Goal: Task Accomplishment & Management: Manage account settings

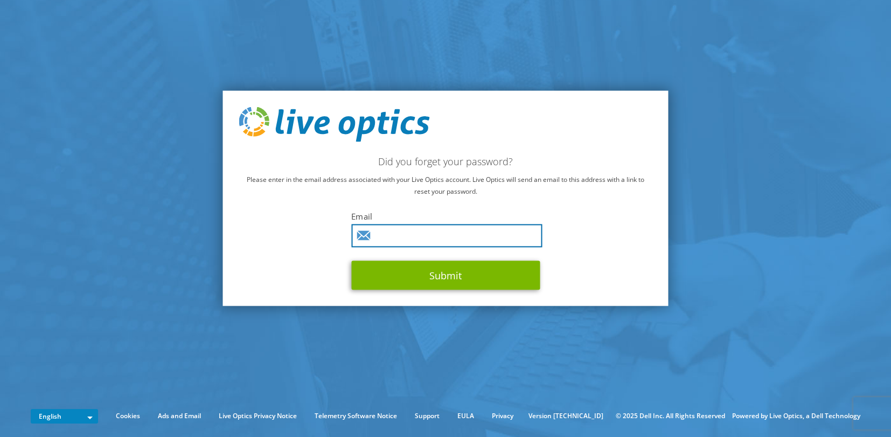
click at [431, 234] on input "text" at bounding box center [446, 236] width 191 height 23
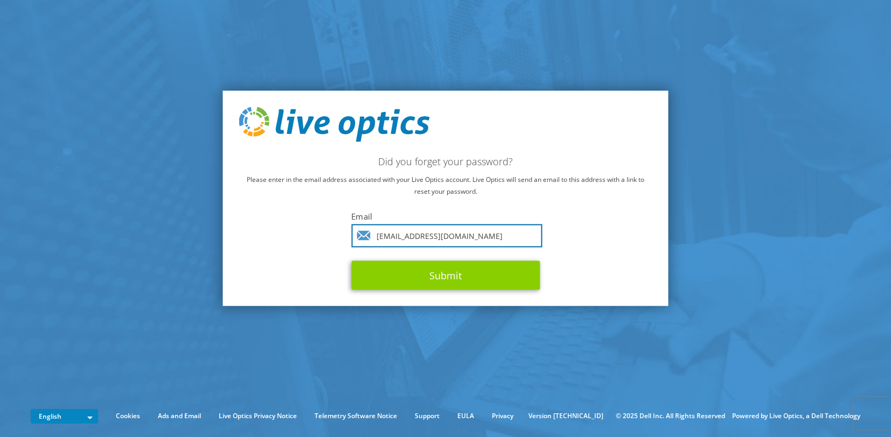
type input "[EMAIL_ADDRESS][DOMAIN_NAME]"
click at [472, 274] on button "Submit" at bounding box center [445, 275] width 188 height 29
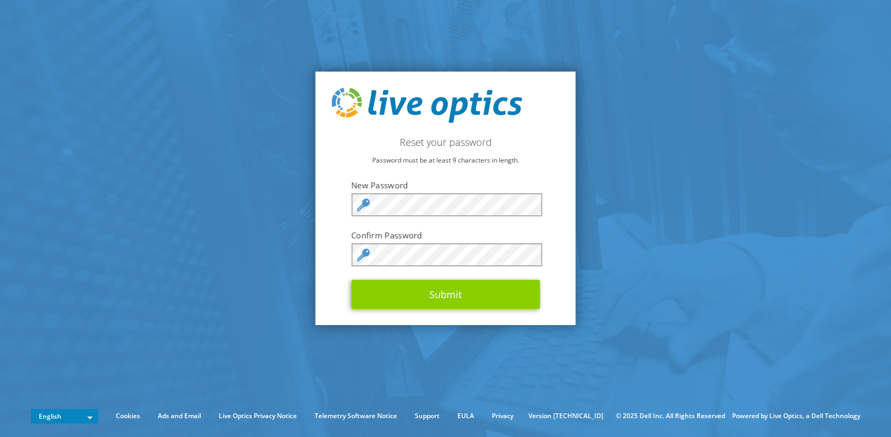
click at [466, 297] on button "Submit" at bounding box center [445, 294] width 188 height 29
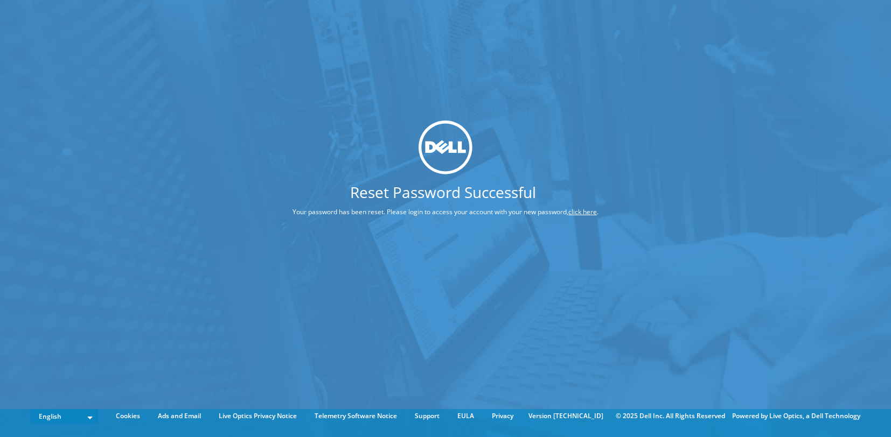
click at [589, 212] on link "click here" at bounding box center [582, 211] width 29 height 9
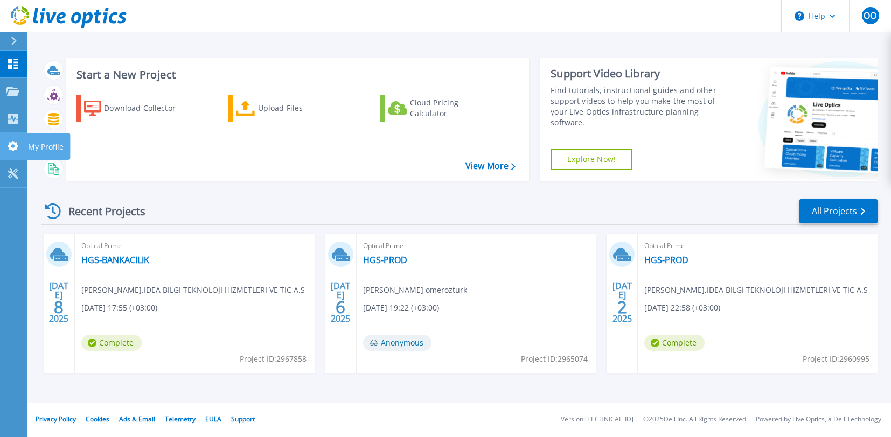
click at [54, 145] on p "My Profile" at bounding box center [46, 147] width 36 height 28
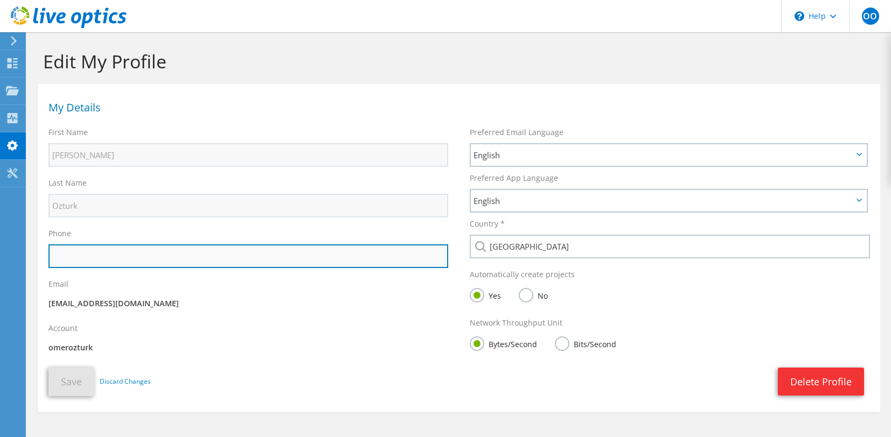
click at [121, 255] on input "text" at bounding box center [247, 256] width 399 height 24
type input "+905323815552"
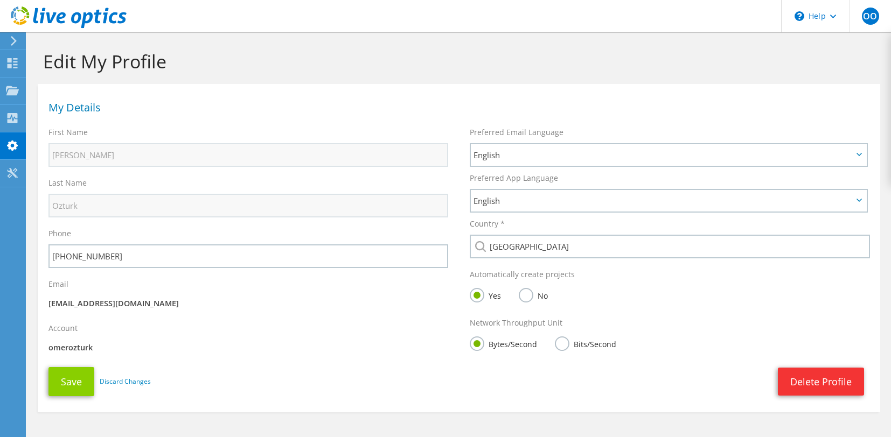
click at [79, 381] on button "Save" at bounding box center [71, 381] width 46 height 29
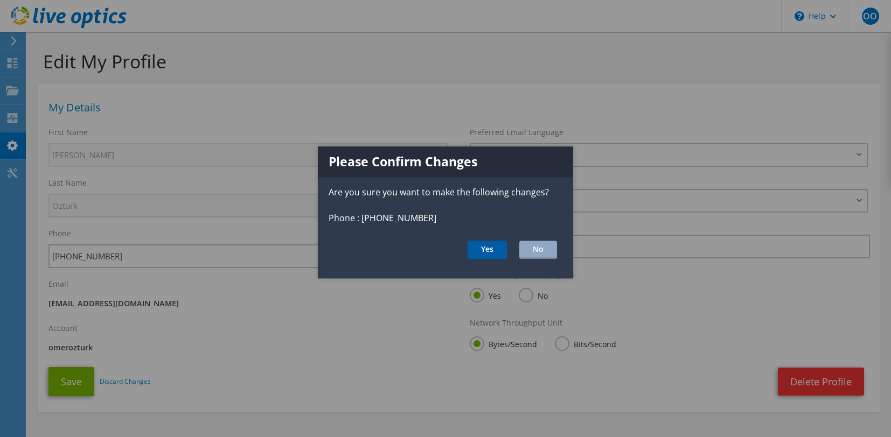
click at [501, 251] on button "Yes" at bounding box center [486, 250] width 39 height 18
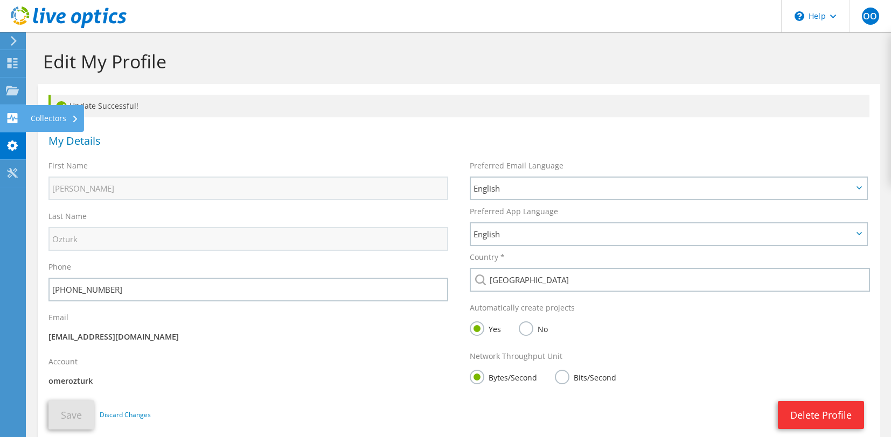
click at [43, 121] on div "Collectors" at bounding box center [54, 118] width 59 height 27
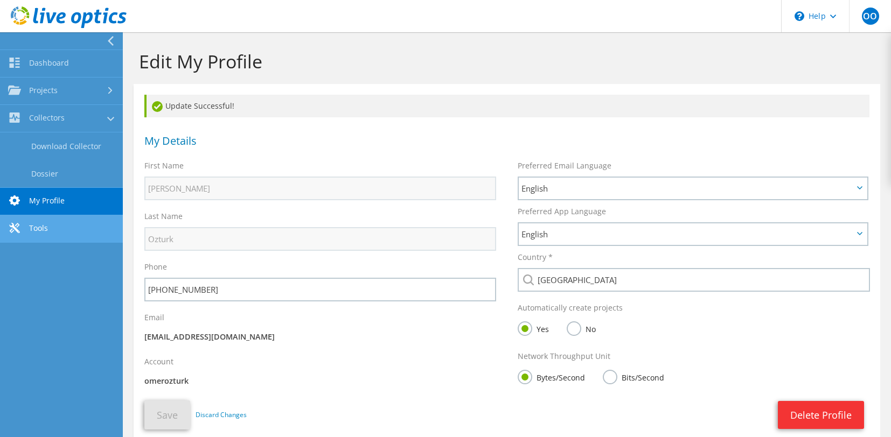
click at [36, 229] on link "Tools" at bounding box center [61, 228] width 123 height 27
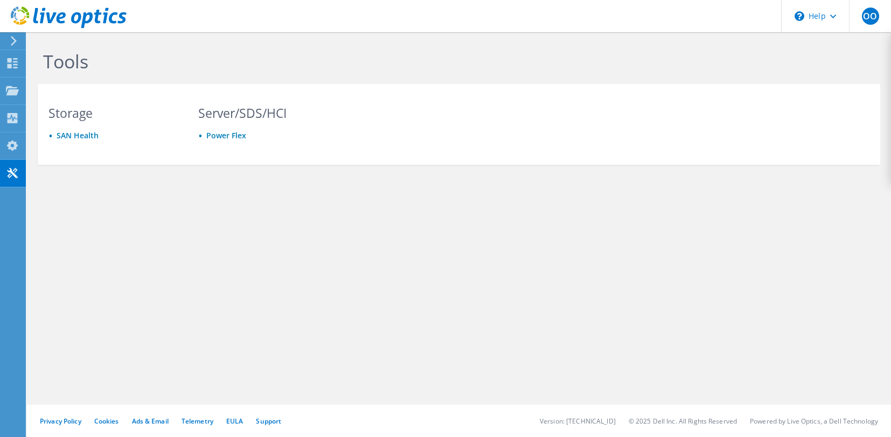
click at [11, 42] on icon at bounding box center [14, 41] width 8 height 10
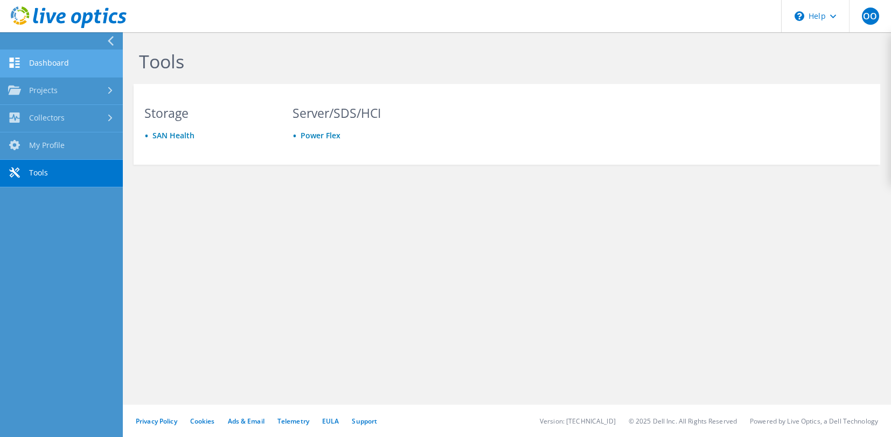
click at [35, 64] on link "Dashboard" at bounding box center [61, 63] width 123 height 27
